Goal: Ask a question

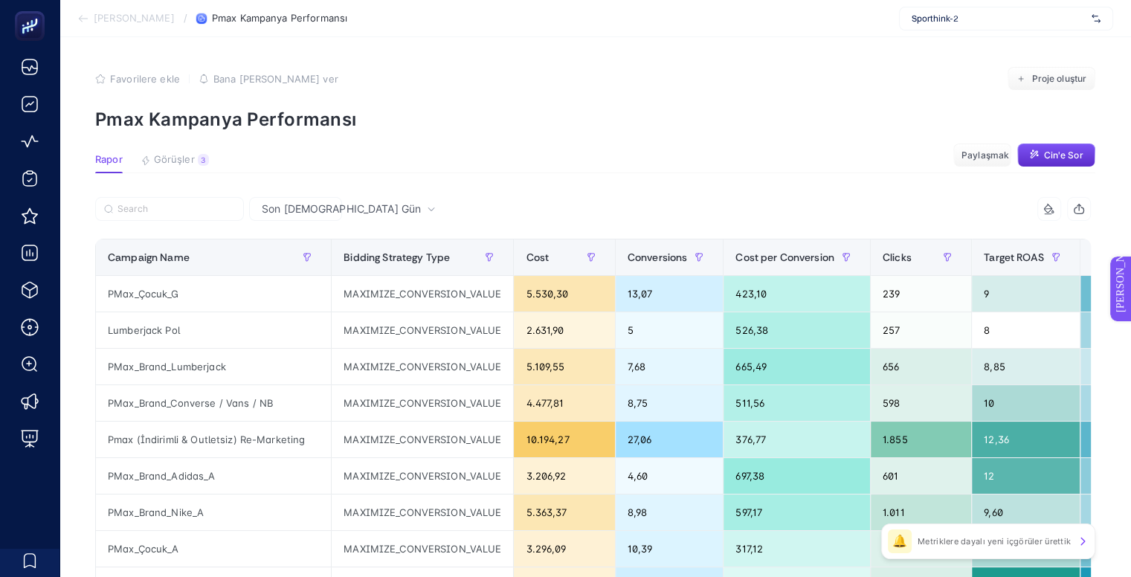
scroll to position [0, 172]
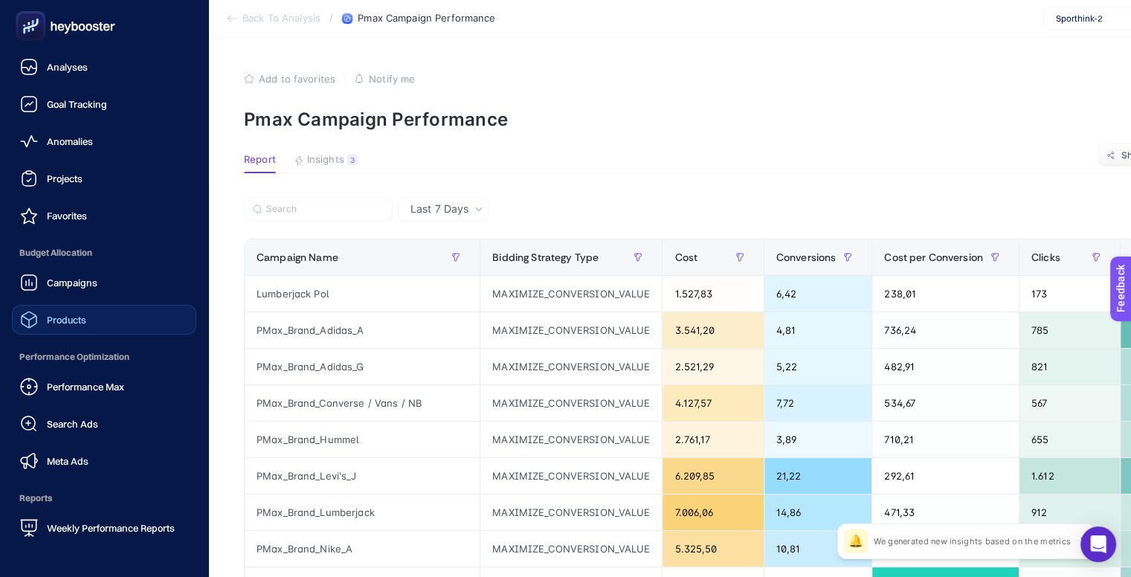
click at [85, 324] on span "Products" at bounding box center [66, 320] width 39 height 12
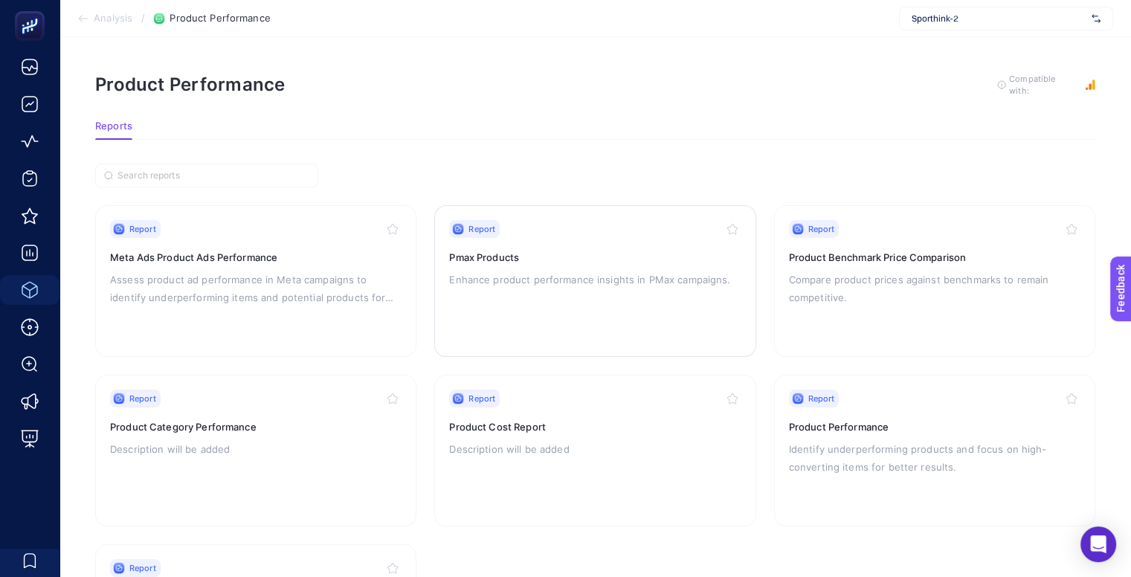
click at [488, 262] on h3 "Pmax Products" at bounding box center [594, 257] width 291 height 15
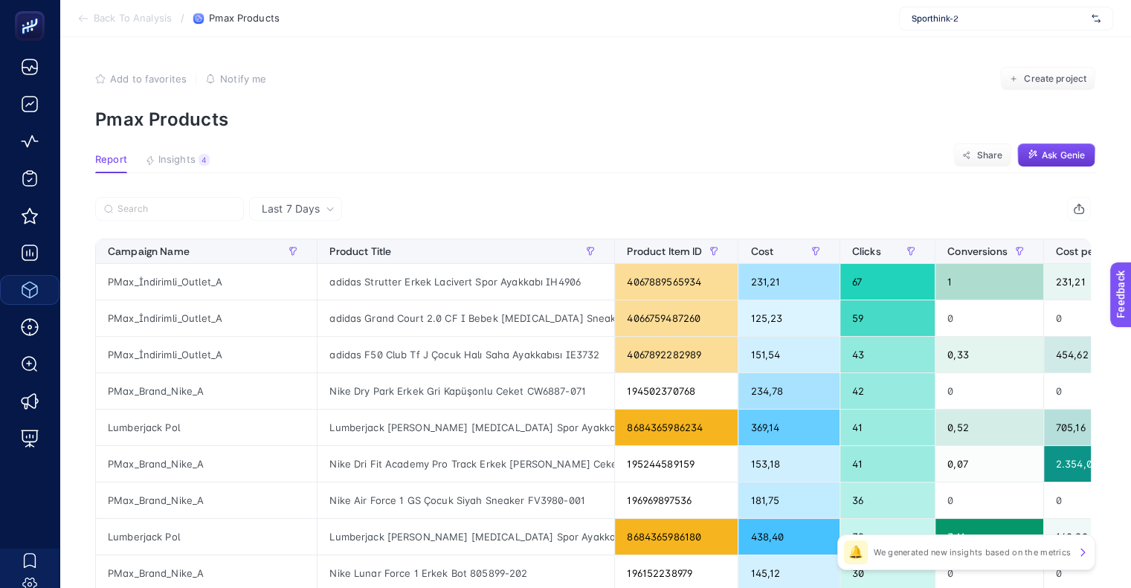
click at [1076, 164] on button "Ask Genie" at bounding box center [1056, 155] width 78 height 24
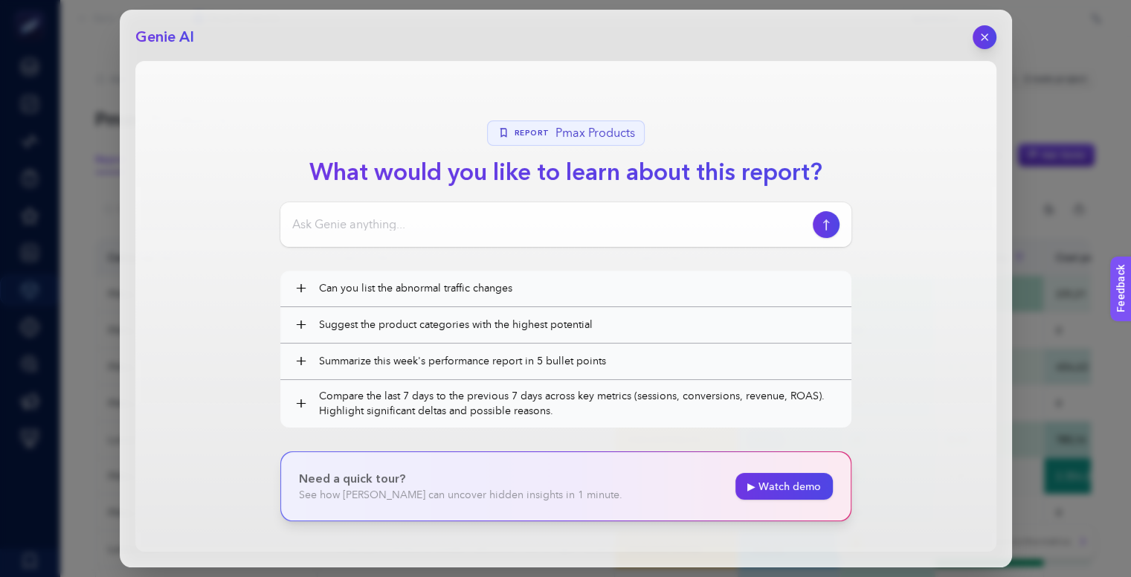
click at [382, 227] on input at bounding box center [549, 225] width 514 height 18
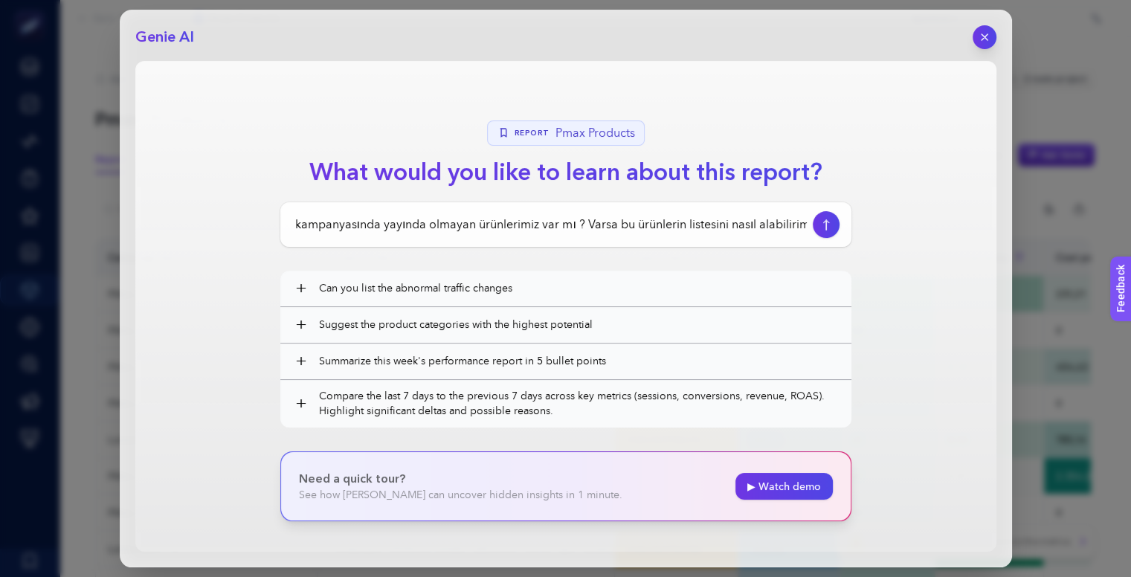
scroll to position [0, 158]
type input "Stokta olan ama hiçbir pmax kampanyasında yayında olmayan ürünlerimiz var mı ? …"
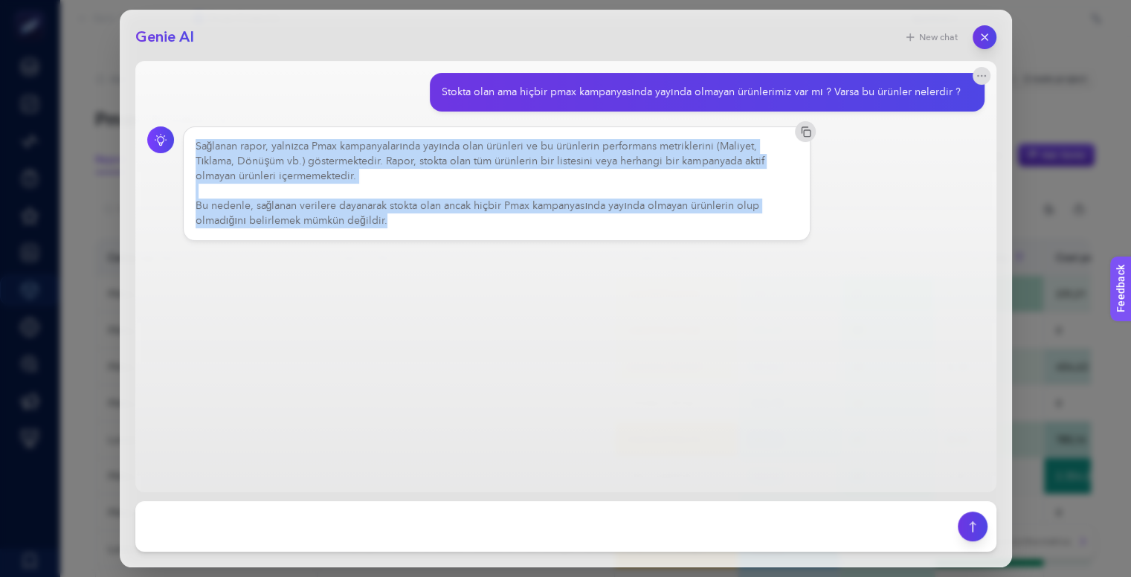
drag, startPoint x: 386, startPoint y: 225, endPoint x: 188, endPoint y: 149, distance: 211.5
click at [188, 149] on div "Sağlanan rapor, yalnızca Pmax kampanyalarında yayında olan ürünleri ve bu ürünl…" at bounding box center [497, 183] width 628 height 114
click at [222, 167] on div "Sağlanan rapor, yalnızca Pmax kampanyalarında yayında olan ürünleri ve bu ürünl…" at bounding box center [497, 183] width 603 height 89
click at [285, 184] on div "Sağlanan rapor, yalnızca Pmax kampanyalarında yayında olan ürünleri ve bu ürünl…" at bounding box center [497, 183] width 603 height 89
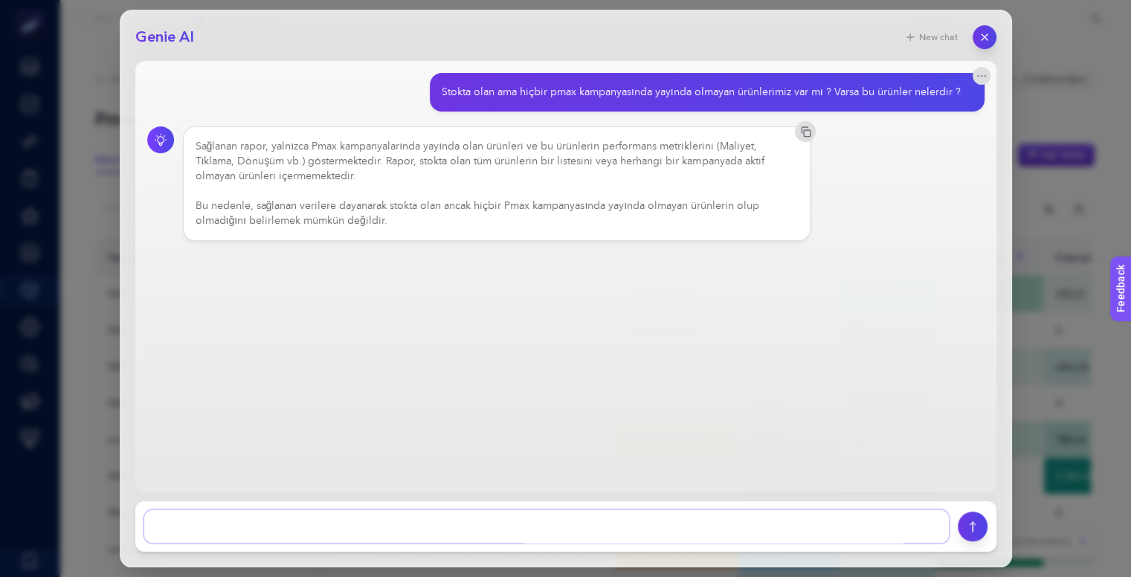
click at [354, 526] on textarea at bounding box center [546, 526] width 804 height 33
type textarea "Stoku var ürünün fakat hiçbir pmax kampanyasında gösterim tıklama vb. hareketi …"
click at [580, 524] on textarea at bounding box center [546, 526] width 804 height 33
drag, startPoint x: 588, startPoint y: 523, endPoint x: 0, endPoint y: 497, distance: 588.6
click at [0, 493] on div "Genie AI New chat Stokta olan ama hiçbir pmax kampanyasında yayında olmayan ürü…" at bounding box center [565, 288] width 1131 height 577
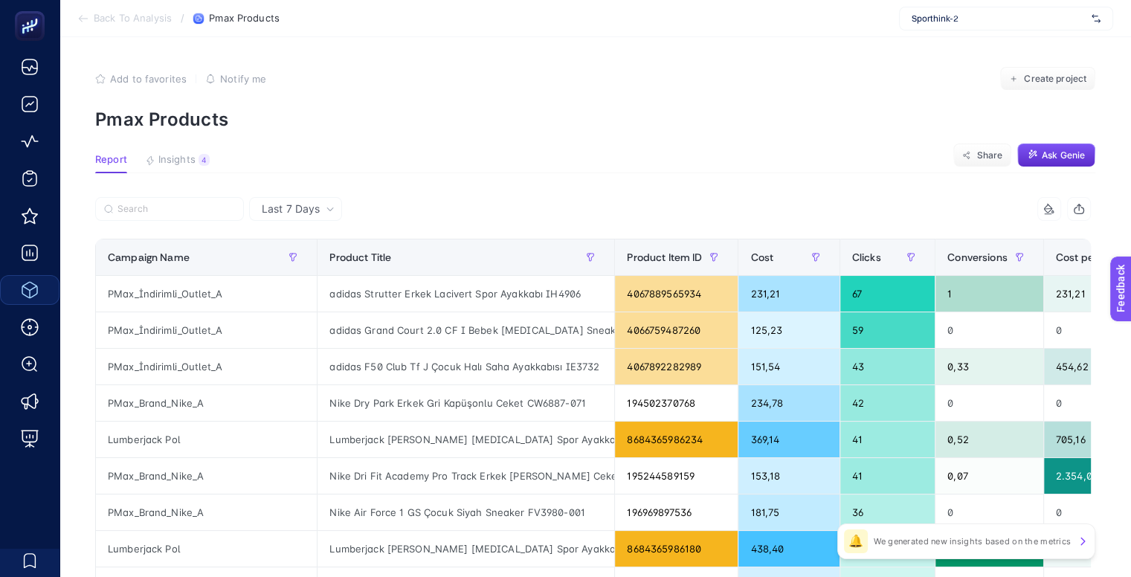
click at [740, 112] on p "Pmax Products" at bounding box center [595, 120] width 1000 height 22
click at [1048, 156] on span "Ask Genie" at bounding box center [1062, 155] width 43 height 12
